Goal: Information Seeking & Learning: Learn about a topic

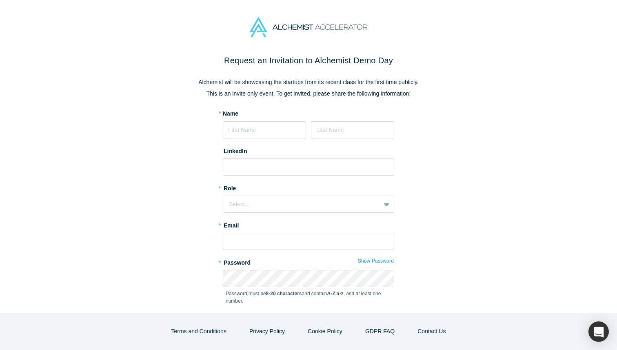
click at [534, 106] on div "Request an Invitation to Alchemist Demo Day Alchemist will be showcasing the st…" at bounding box center [308, 183] width 617 height 258
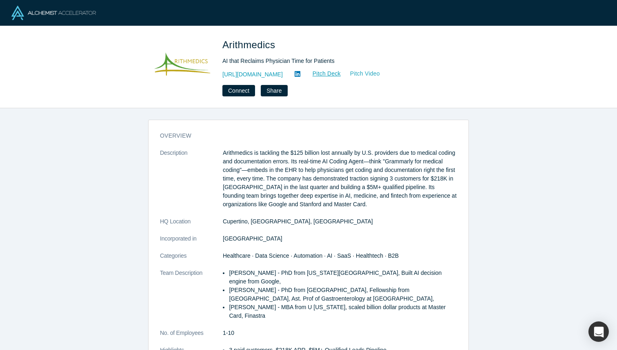
click at [372, 72] on link "Pitch Video" at bounding box center [360, 73] width 39 height 9
